Goal: Task Accomplishment & Management: Manage account settings

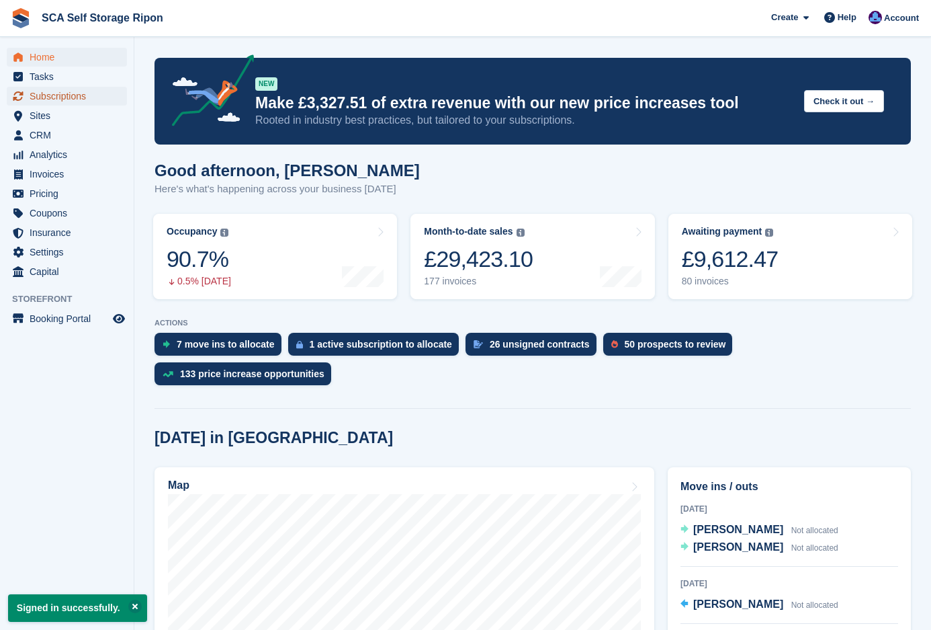
click at [66, 101] on span "Subscriptions" at bounding box center [70, 96] width 81 height 19
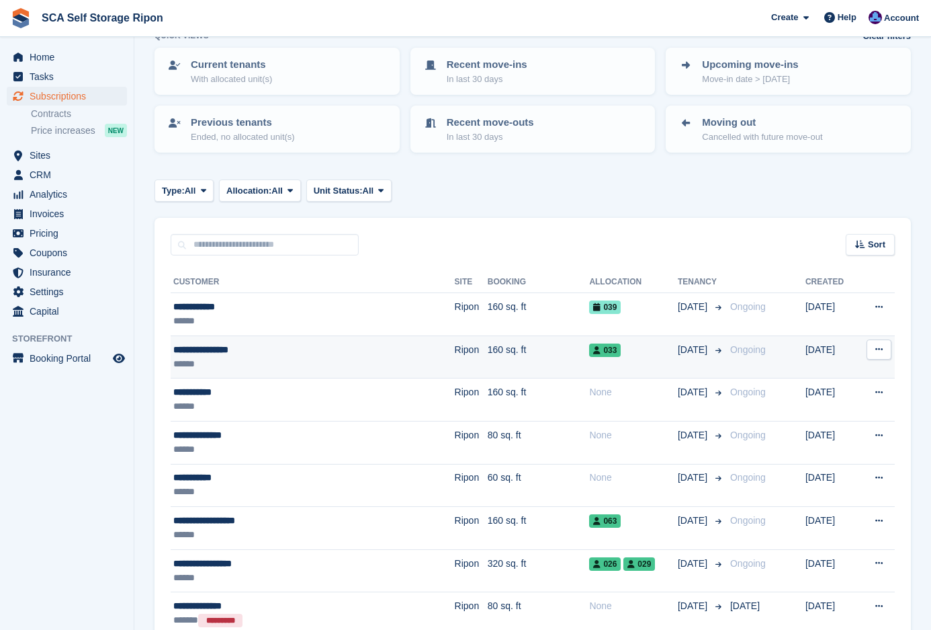
scroll to position [101, 0]
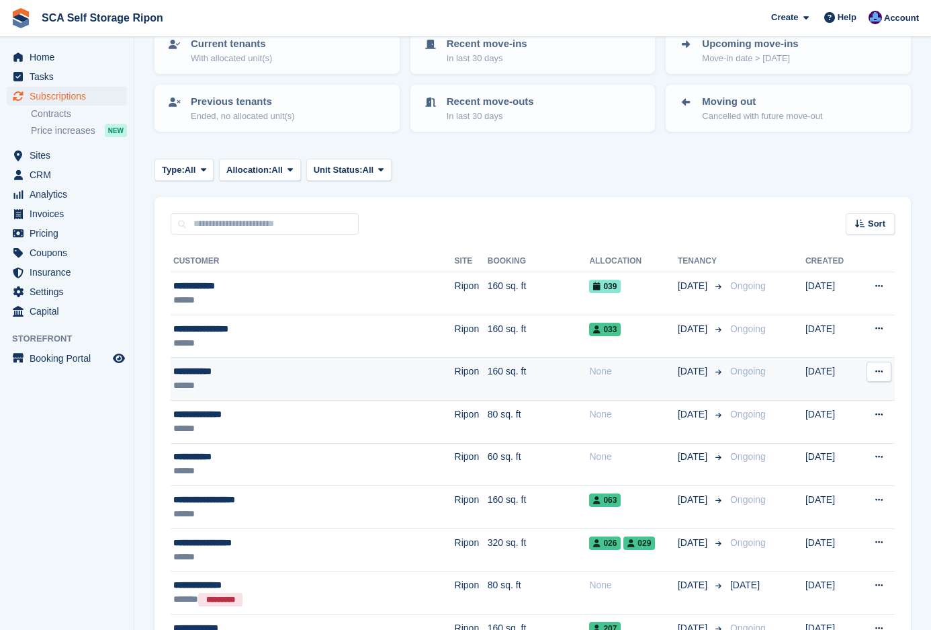
click at [304, 387] on div "******" at bounding box center [277, 385] width 209 height 14
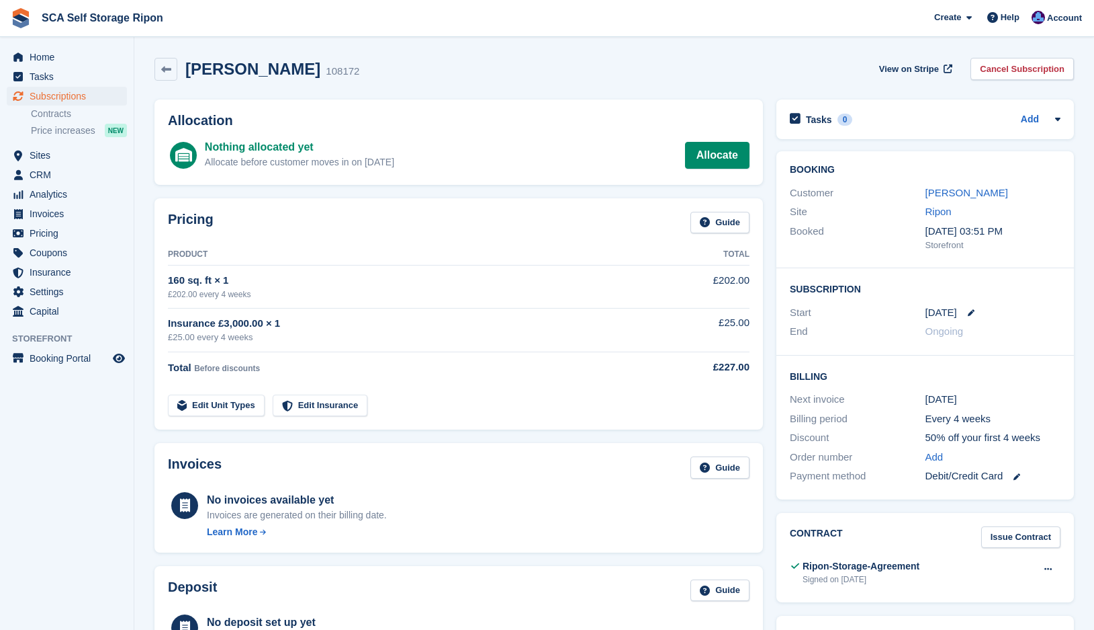
click at [461, 234] on div "Pricing Guide" at bounding box center [459, 227] width 582 height 30
click at [526, 271] on td "160 sq. ft × 1 £202.00 every 4 weeks" at bounding box center [414, 286] width 492 height 42
click at [540, 302] on td "160 sq. ft × 1 £202.00 every 4 weeks" at bounding box center [414, 286] width 492 height 42
click at [930, 198] on link "[PERSON_NAME]" at bounding box center [967, 192] width 83 height 11
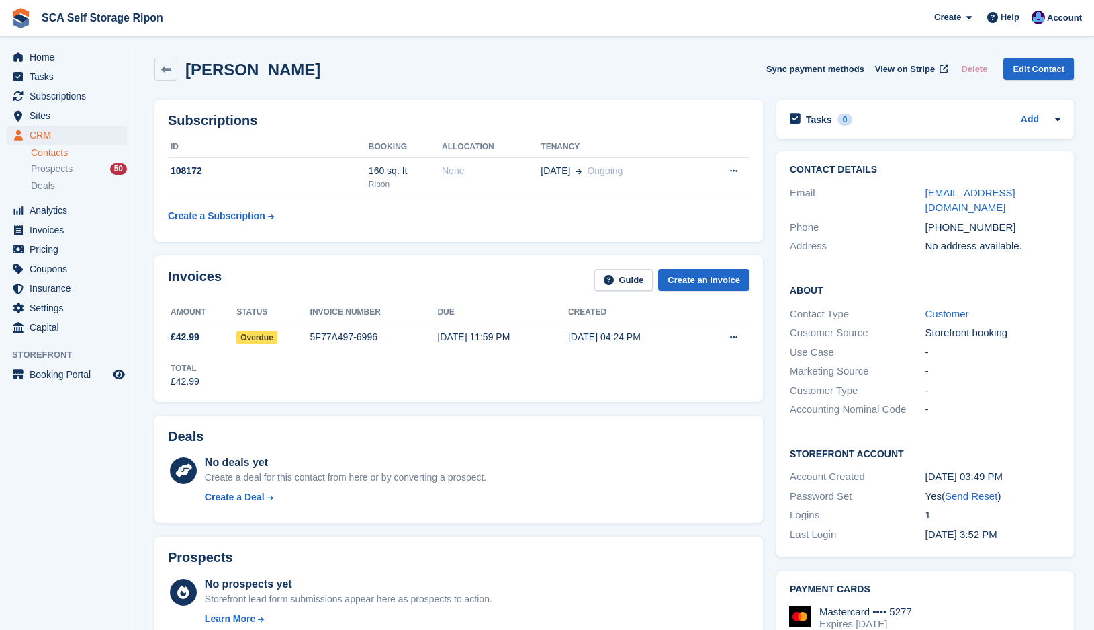
click at [445, 404] on div "Invoices Guide Create an Invoice Amount Status Invoice number Due Created £42.9…" at bounding box center [459, 328] width 622 height 159
click at [529, 236] on div "Subscriptions ID Booking Allocation Tenancy 108172 160 sq. ft Ripon None 20 Sep…" at bounding box center [459, 170] width 609 height 142
click at [469, 252] on div "Invoices Guide Create an Invoice Amount Status Invoice number Due Created £42.9…" at bounding box center [459, 328] width 622 height 159
click at [462, 245] on div "Subscriptions ID Booking Allocation Tenancy 108172 160 sq. ft Ripon None 20 Sep…" at bounding box center [459, 171] width 622 height 156
click at [475, 183] on td "None" at bounding box center [491, 177] width 99 height 41
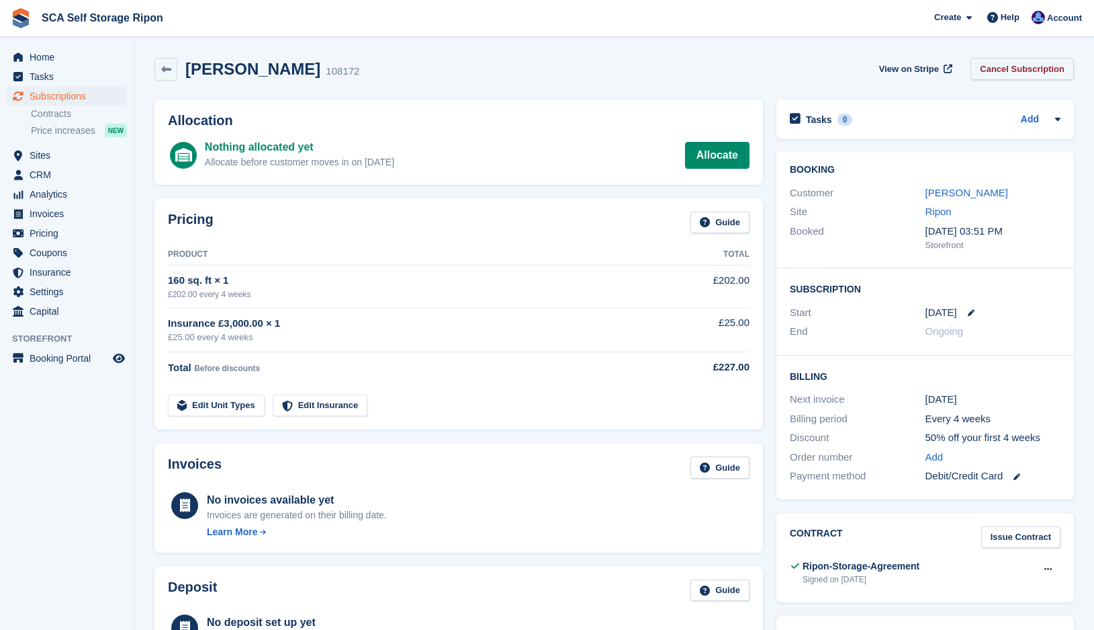
click at [1014, 69] on link "Cancel Subscription" at bounding box center [1022, 69] width 103 height 22
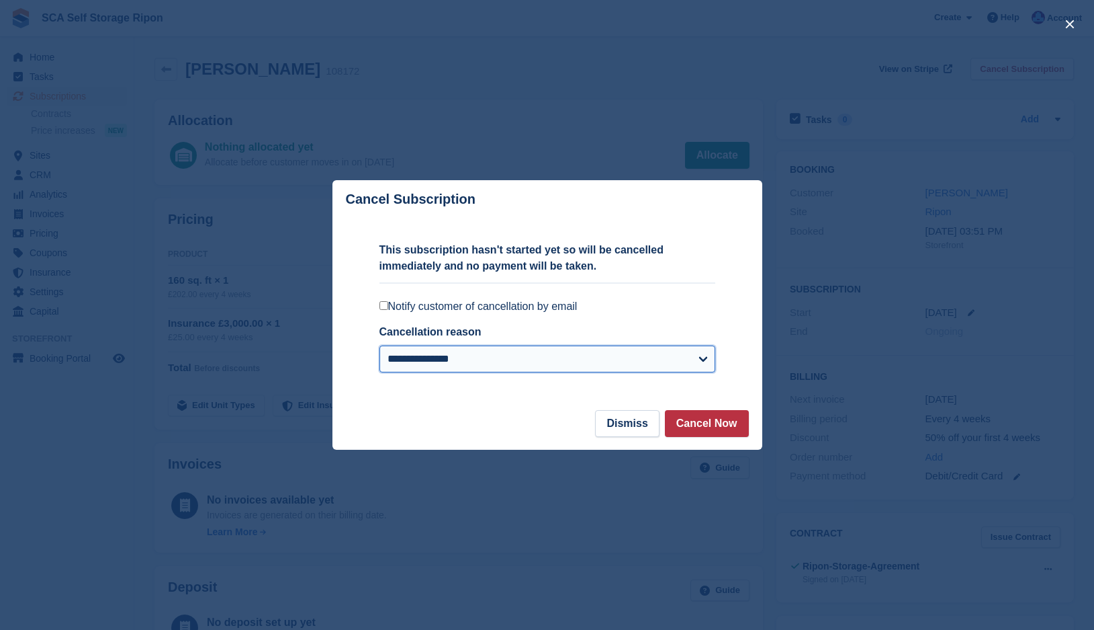
click at [433, 356] on select "**********" at bounding box center [548, 358] width 336 height 27
select select "**********"
click at [380, 347] on select "**********" at bounding box center [548, 358] width 336 height 27
click at [728, 422] on button "Cancel Now" at bounding box center [707, 423] width 84 height 27
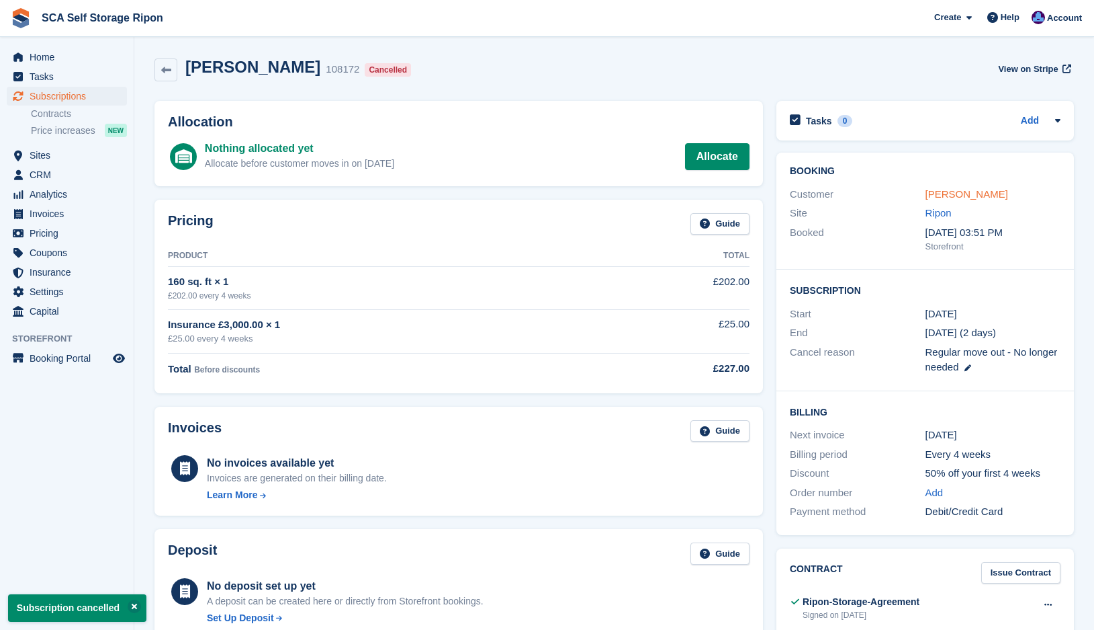
click at [936, 192] on link "[PERSON_NAME]" at bounding box center [967, 193] width 83 height 11
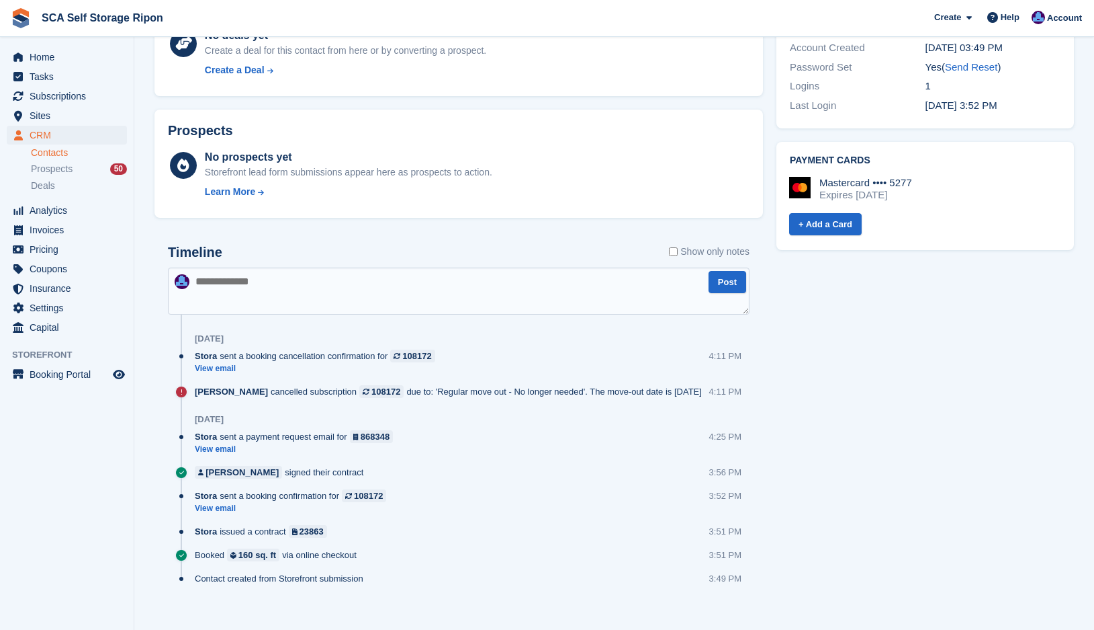
scroll to position [443, 0]
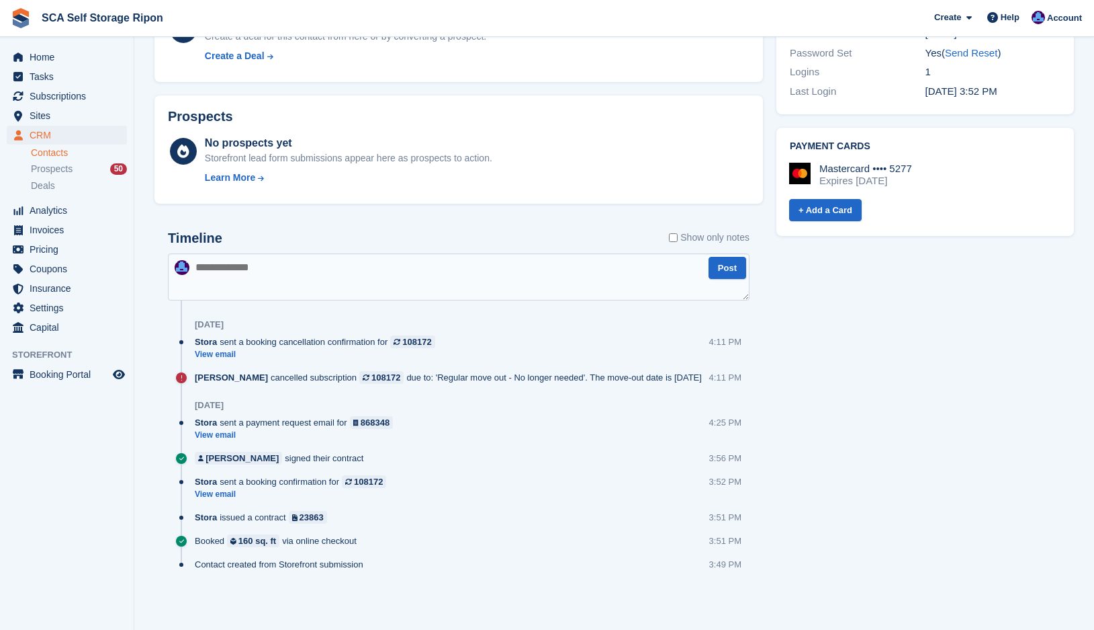
click at [349, 270] on textarea at bounding box center [459, 276] width 582 height 47
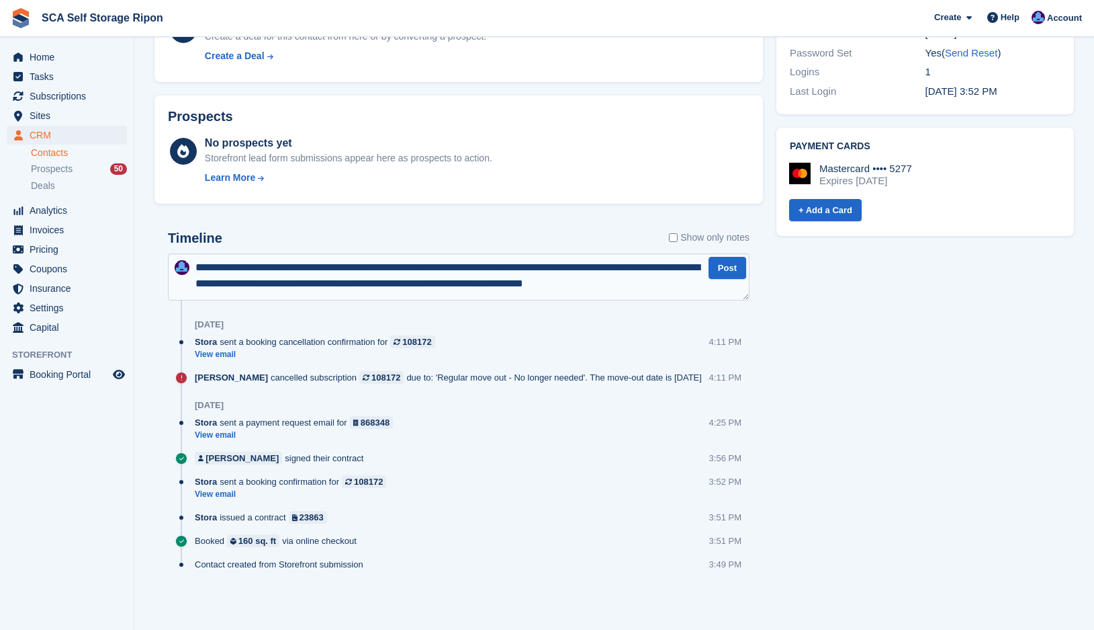
type textarea "**********"
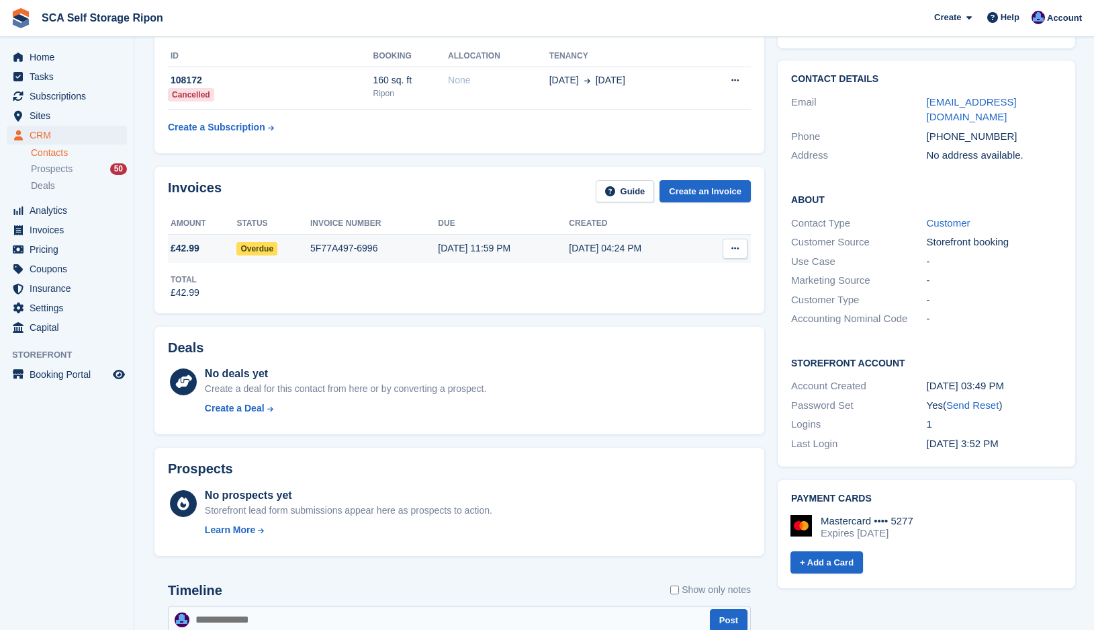
scroll to position [90, 0]
click at [468, 242] on div "15 Sep, 11:59 PM" at bounding box center [503, 249] width 131 height 14
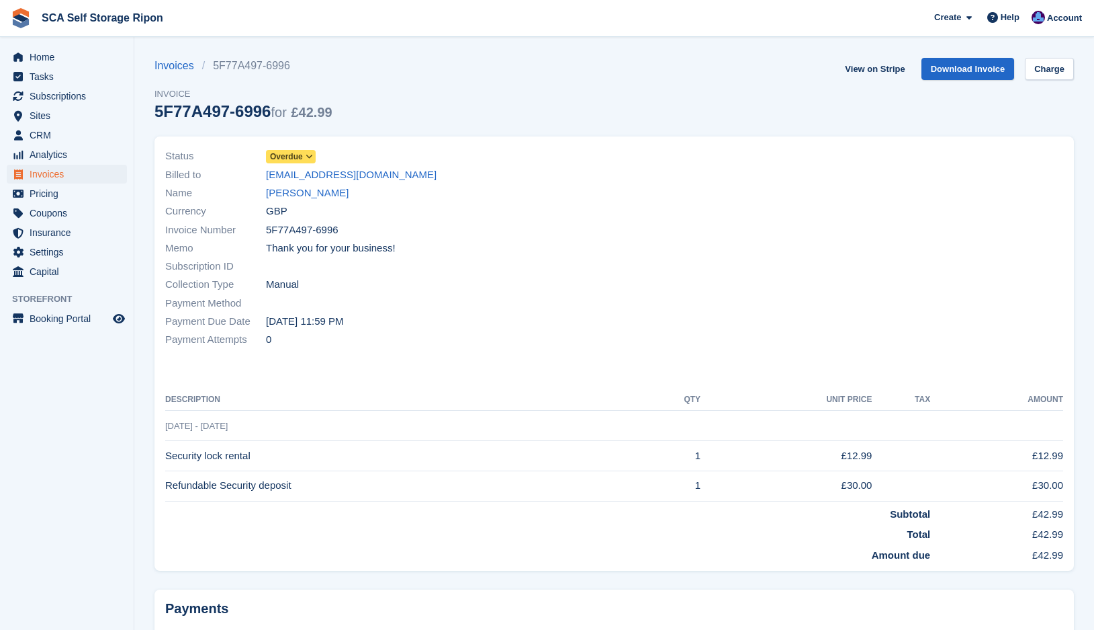
click at [276, 159] on span "Overdue" at bounding box center [286, 156] width 33 height 12
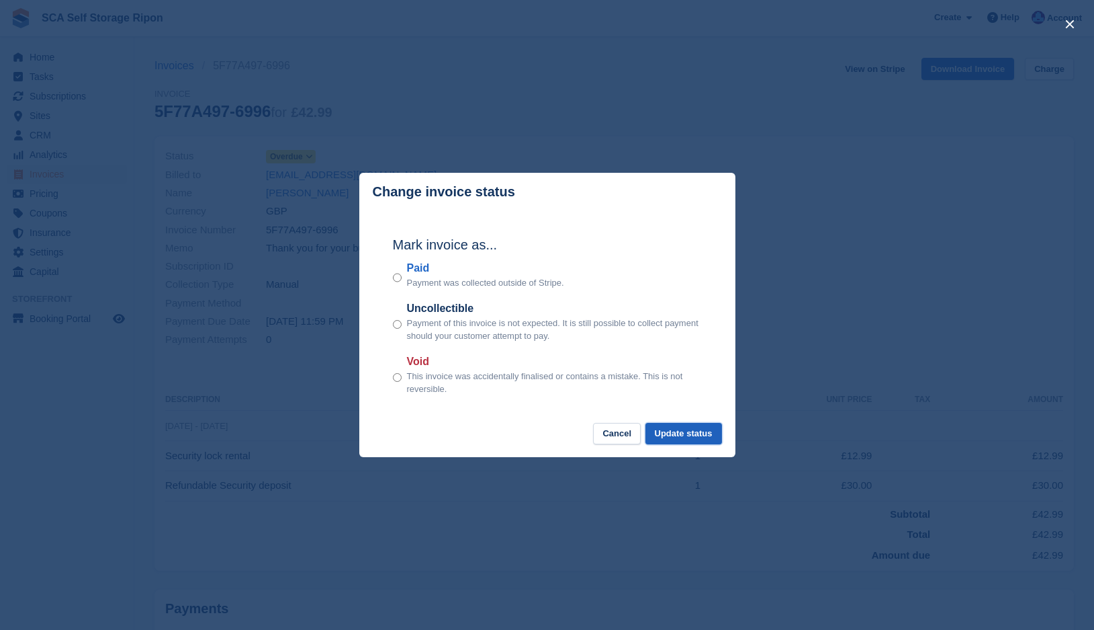
click at [666, 435] on button "Update status" at bounding box center [684, 434] width 77 height 22
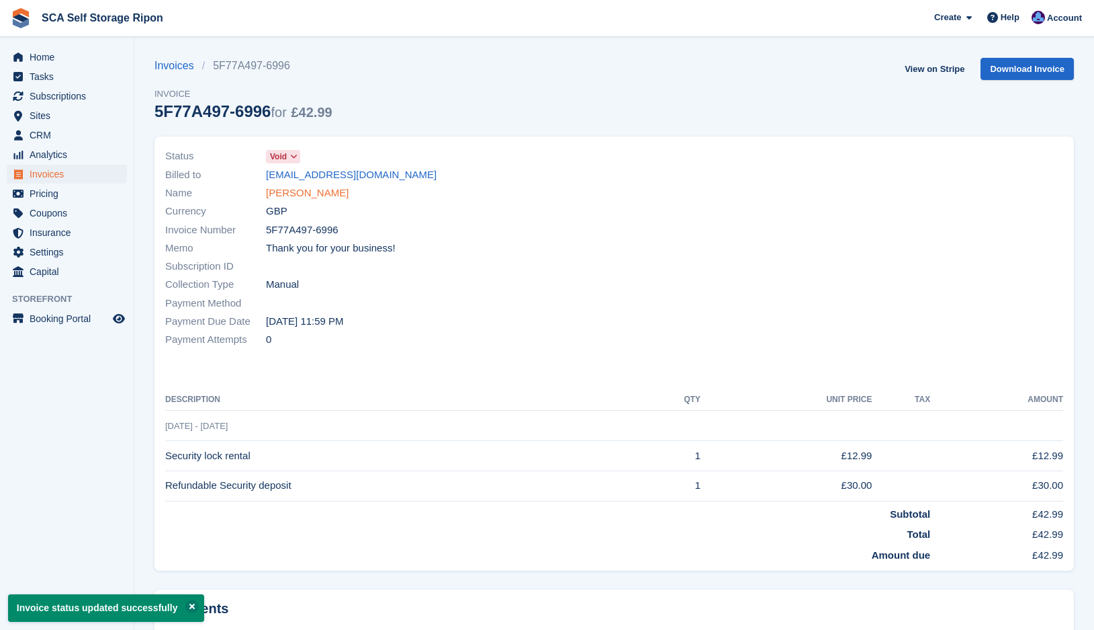
click at [280, 200] on link "[PERSON_NAME]" at bounding box center [307, 192] width 83 height 15
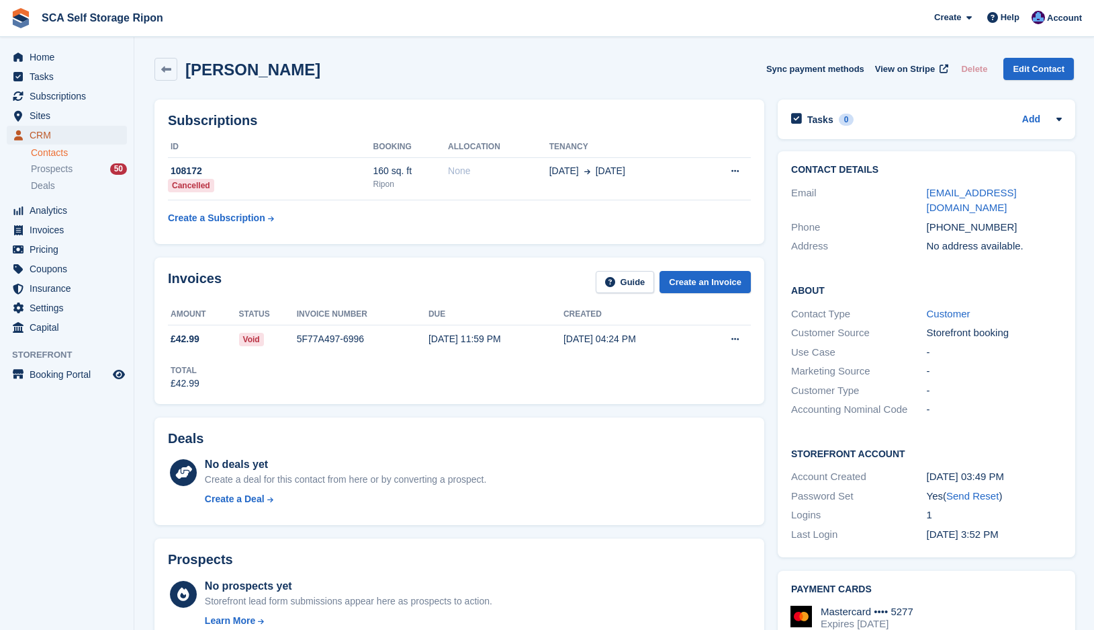
click at [48, 126] on span "CRM" at bounding box center [70, 135] width 81 height 19
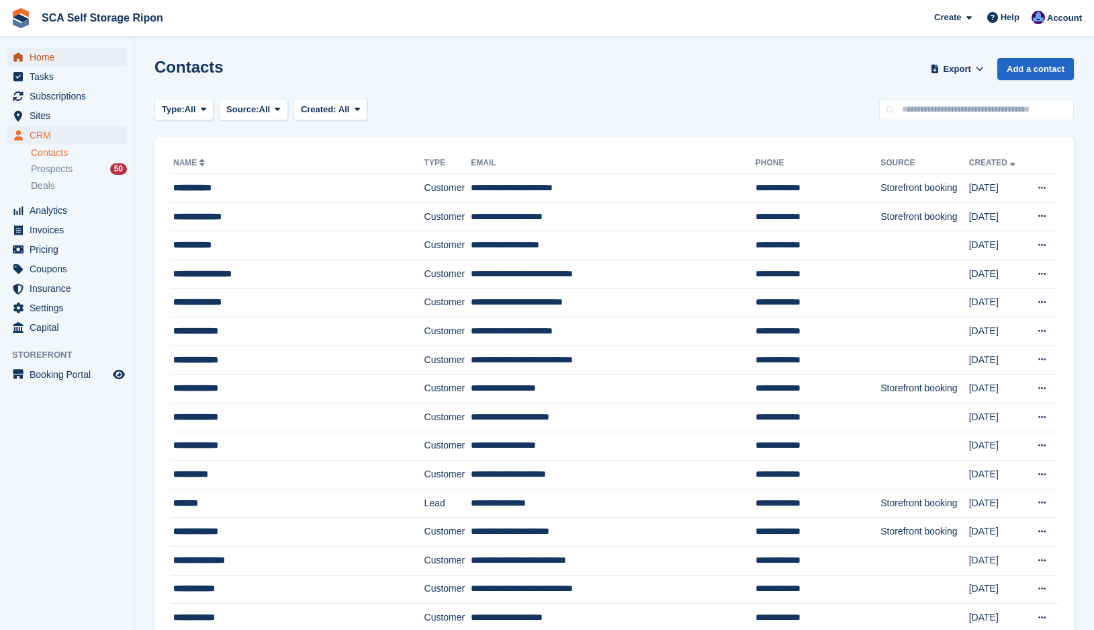
click at [89, 60] on span "Home" at bounding box center [70, 57] width 81 height 19
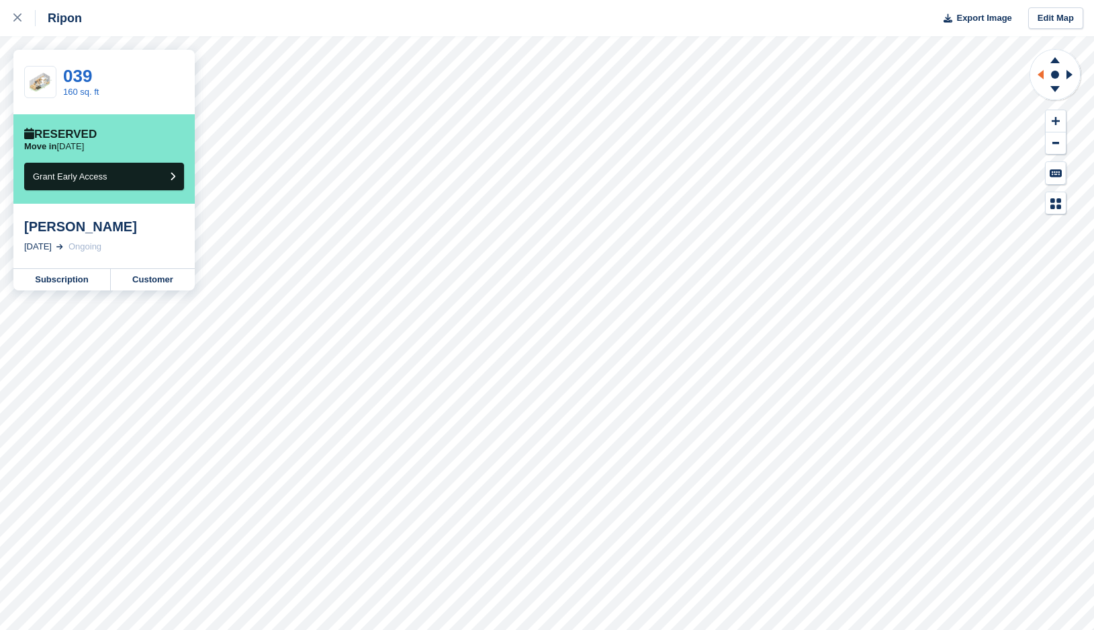
click at [1038, 77] on icon at bounding box center [1039, 74] width 17 height 35
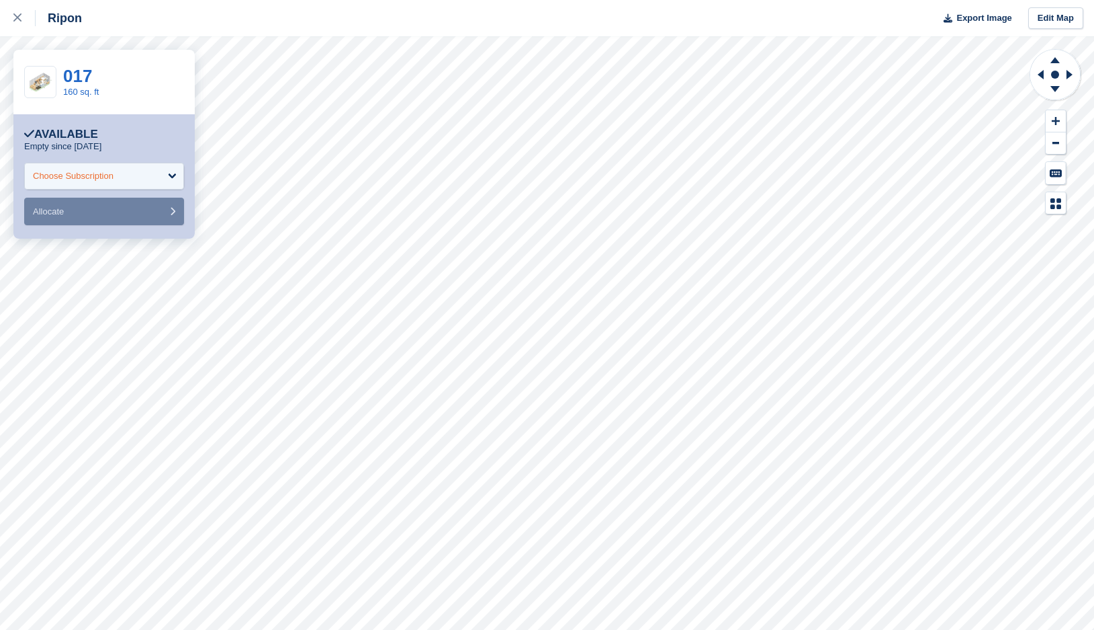
click at [116, 175] on div "Choose Subscription" at bounding box center [104, 176] width 160 height 27
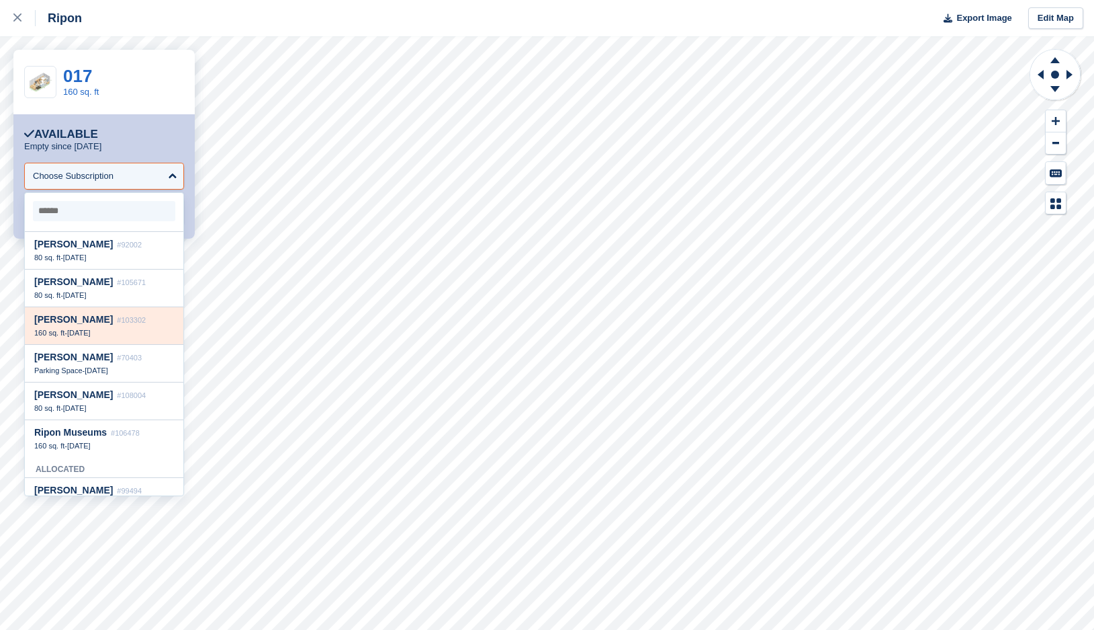
scroll to position [67, 0]
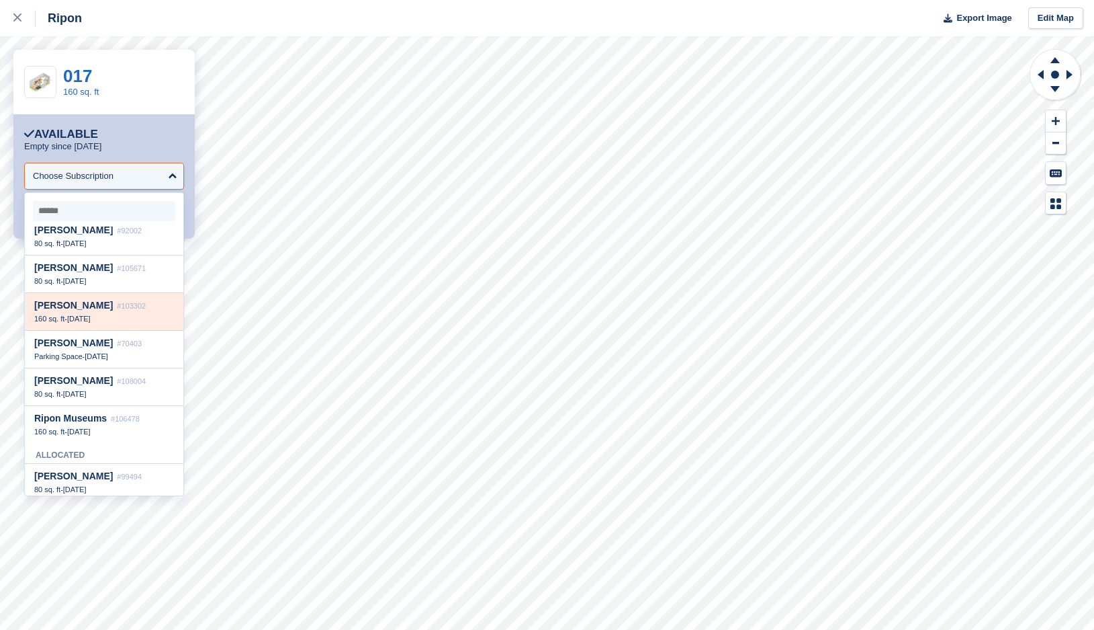
click at [79, 314] on div "Ellis Gurung #103302 160 sq. ft - 25 Sep" at bounding box center [104, 312] width 159 height 38
select select "******"
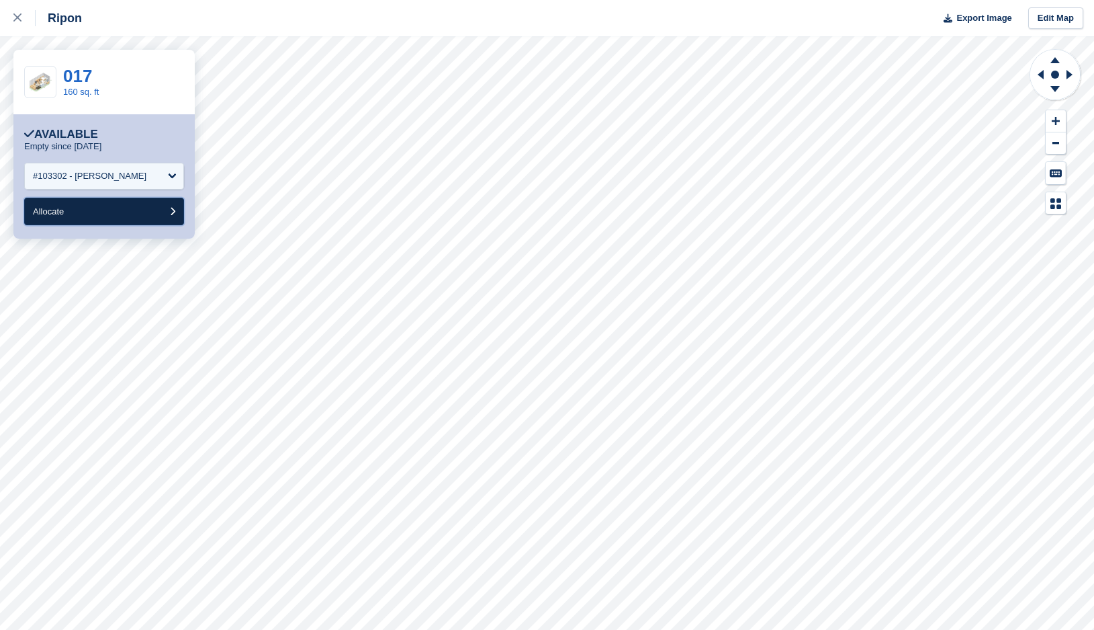
click at [82, 218] on button "Allocate" at bounding box center [104, 212] width 160 height 28
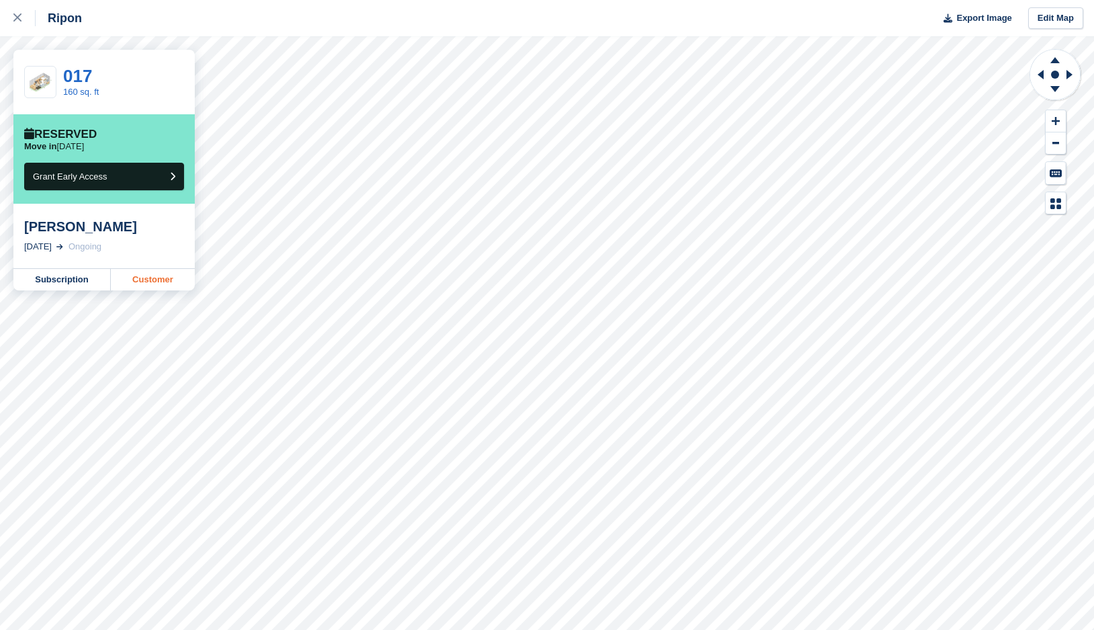
click at [162, 282] on link "Customer" at bounding box center [153, 279] width 84 height 21
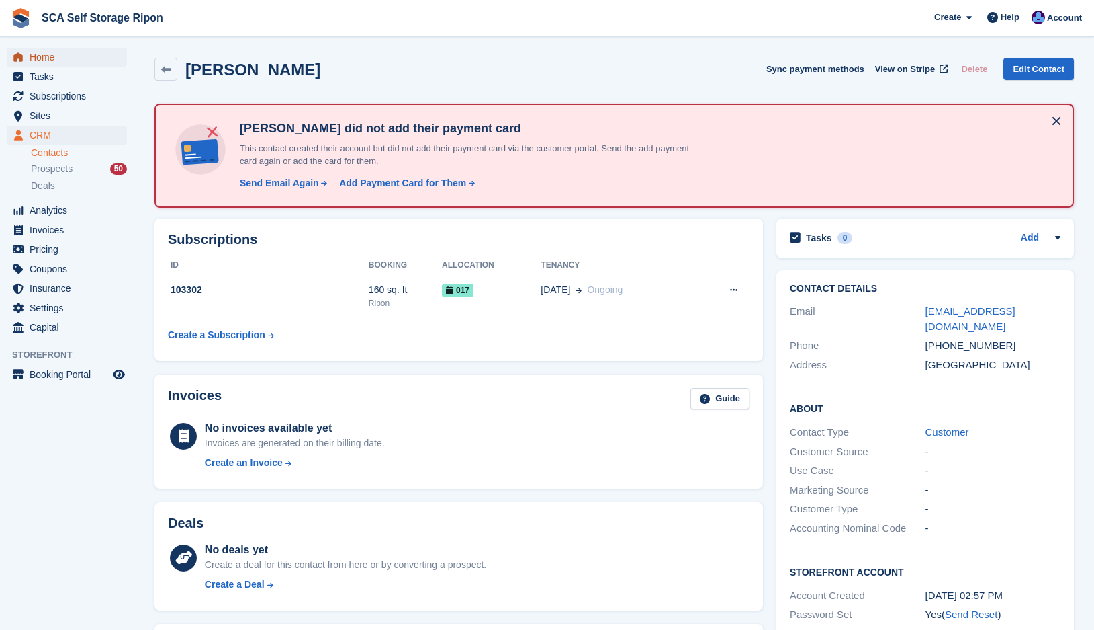
click at [54, 62] on span "Home" at bounding box center [70, 57] width 81 height 19
